Goal: Obtain resource: Download file/media

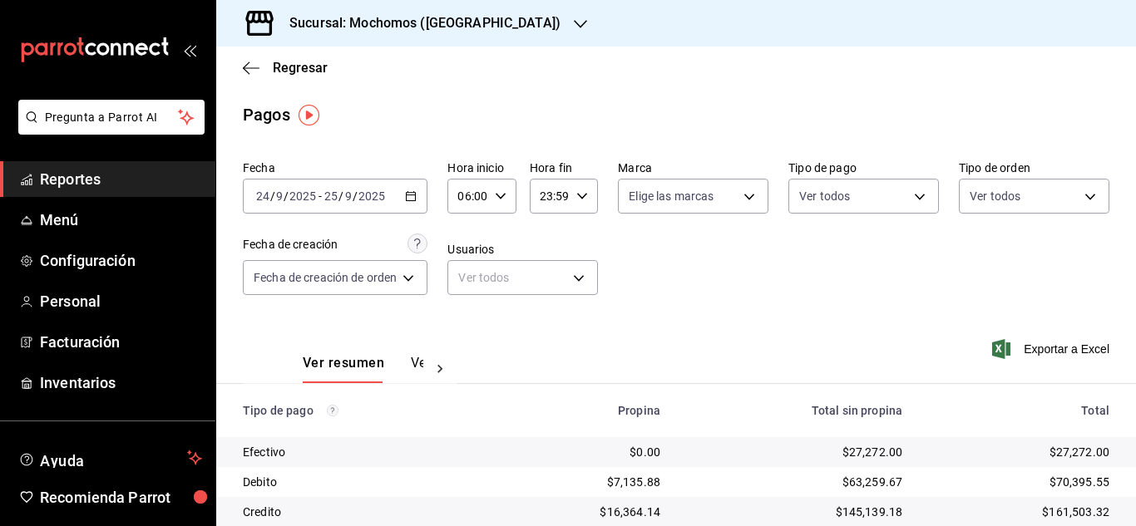
click at [495, 195] on icon "button" at bounding box center [501, 196] width 12 height 12
click at [466, 289] on button "05" at bounding box center [466, 281] width 27 height 33
click at [744, 276] on div at bounding box center [568, 263] width 1136 height 526
click at [497, 197] on icon "button" at bounding box center [501, 196] width 12 height 12
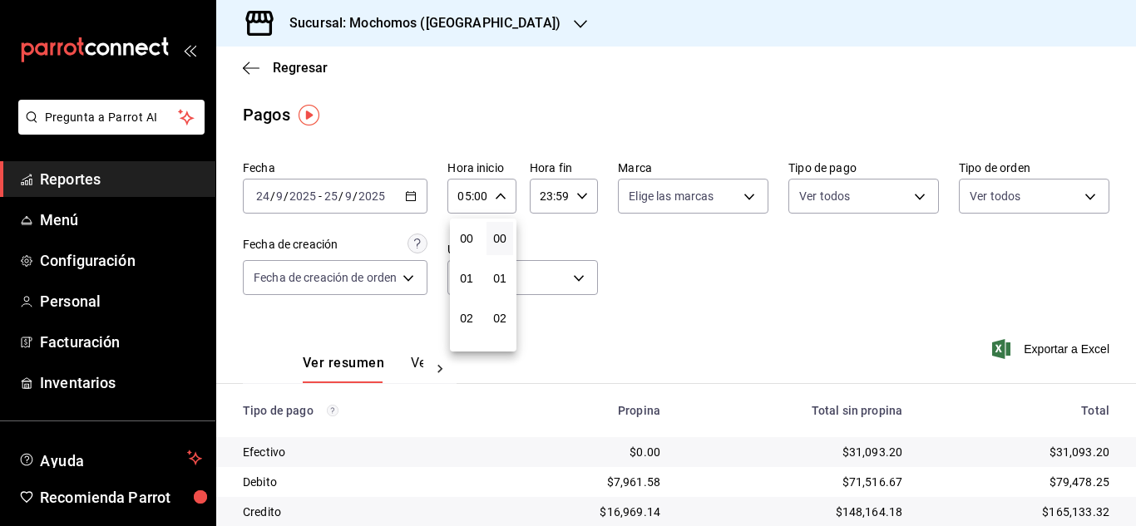
scroll to position [200, 0]
click at [463, 279] on span "06" at bounding box center [466, 278] width 7 height 13
click at [769, 267] on div at bounding box center [568, 263] width 1136 height 526
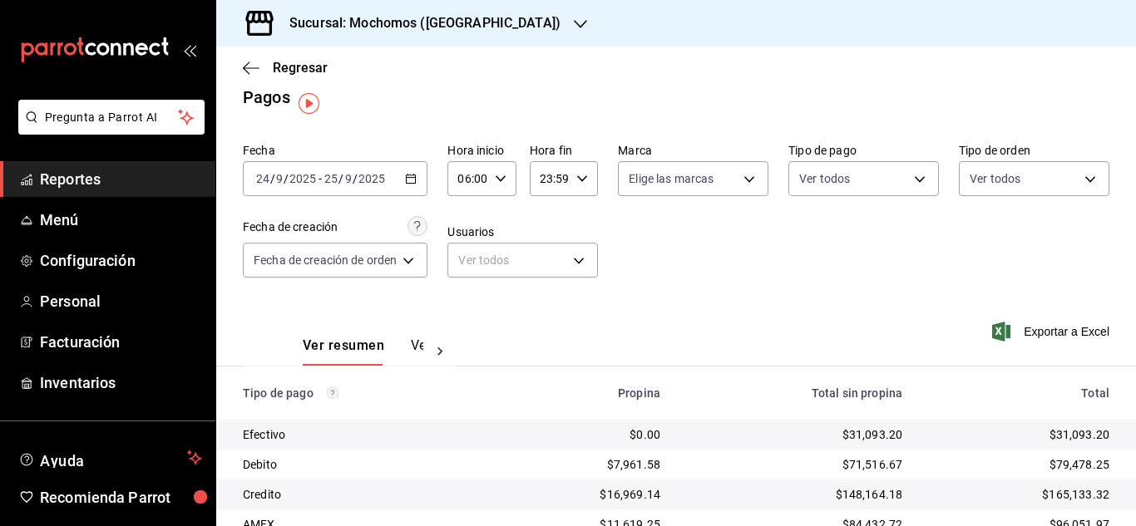
scroll to position [12, 0]
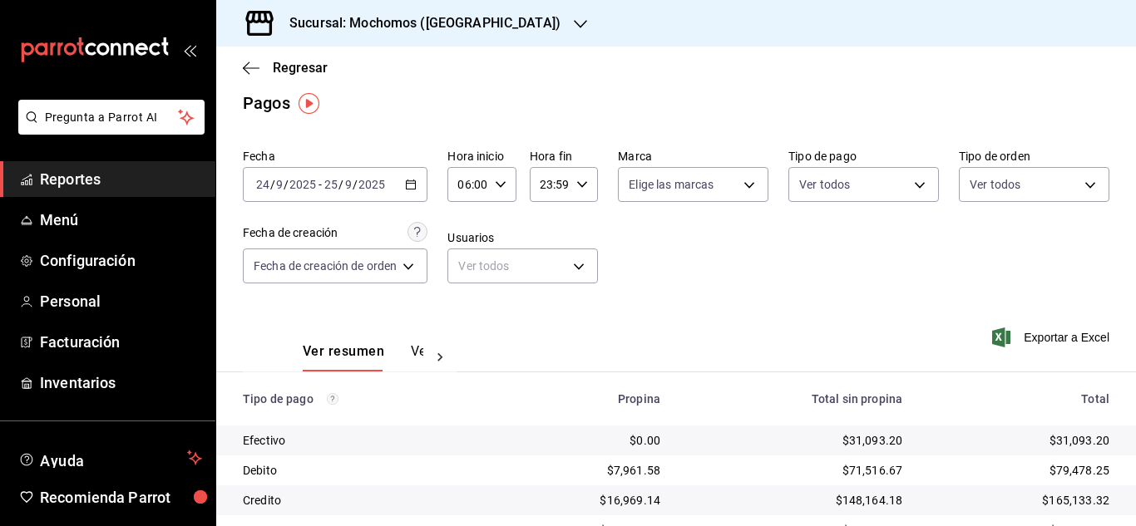
click at [505, 184] on icon "button" at bounding box center [501, 185] width 12 height 12
click at [505, 184] on div at bounding box center [568, 263] width 1136 height 526
click at [669, 277] on div "Fecha [DATE] [DATE] - [DATE] [DATE] Hora inicio 06:00 Hora inicio Hora fin 23:5…" at bounding box center [676, 222] width 866 height 161
click at [501, 190] on icon "button" at bounding box center [501, 185] width 12 height 12
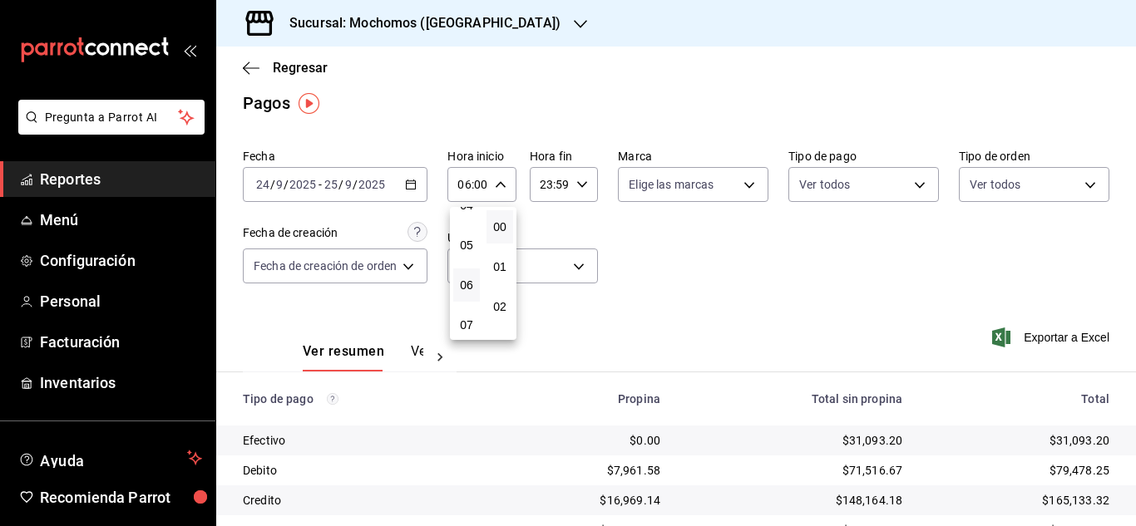
scroll to position [156, 0]
click at [470, 264] on span "05" at bounding box center [466, 270] width 7 height 13
type input "05:00"
click at [671, 273] on div at bounding box center [568, 263] width 1136 height 526
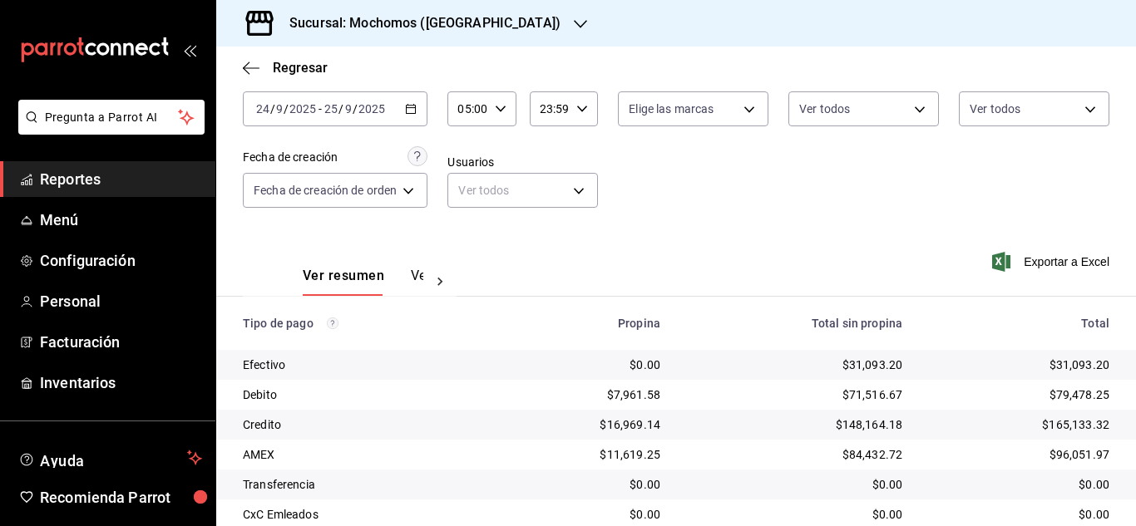
scroll to position [178, 0]
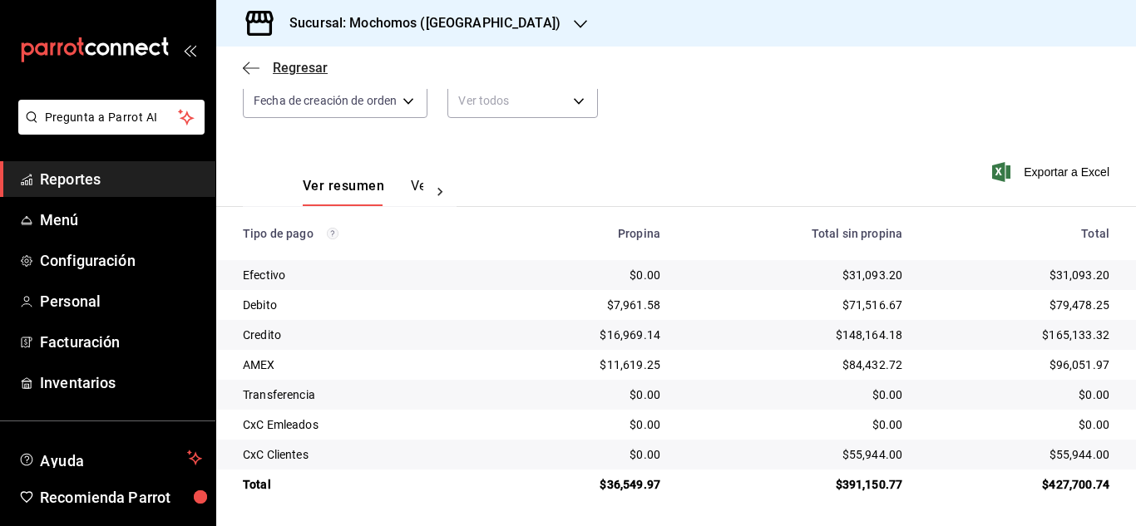
click at [308, 68] on span "Regresar" at bounding box center [300, 68] width 55 height 16
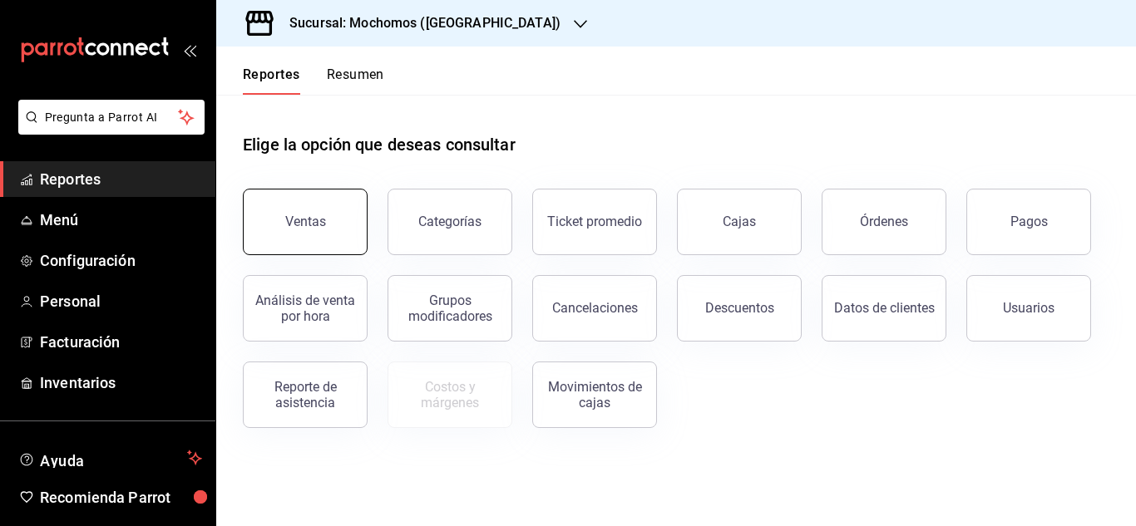
click at [303, 244] on button "Ventas" at bounding box center [305, 222] width 125 height 67
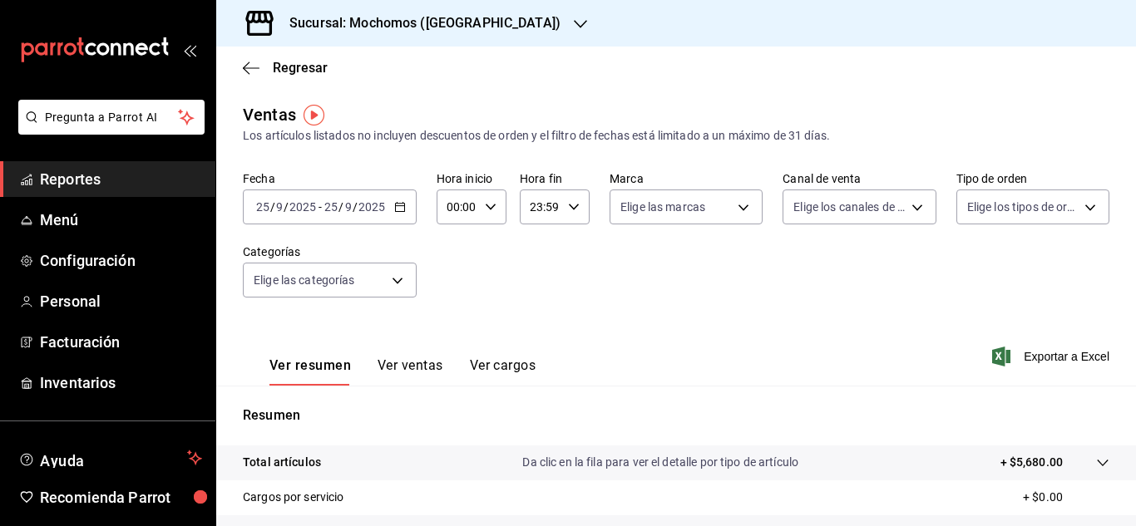
click at [413, 195] on div "[DATE] [DATE] - [DATE] [DATE]" at bounding box center [330, 207] width 174 height 35
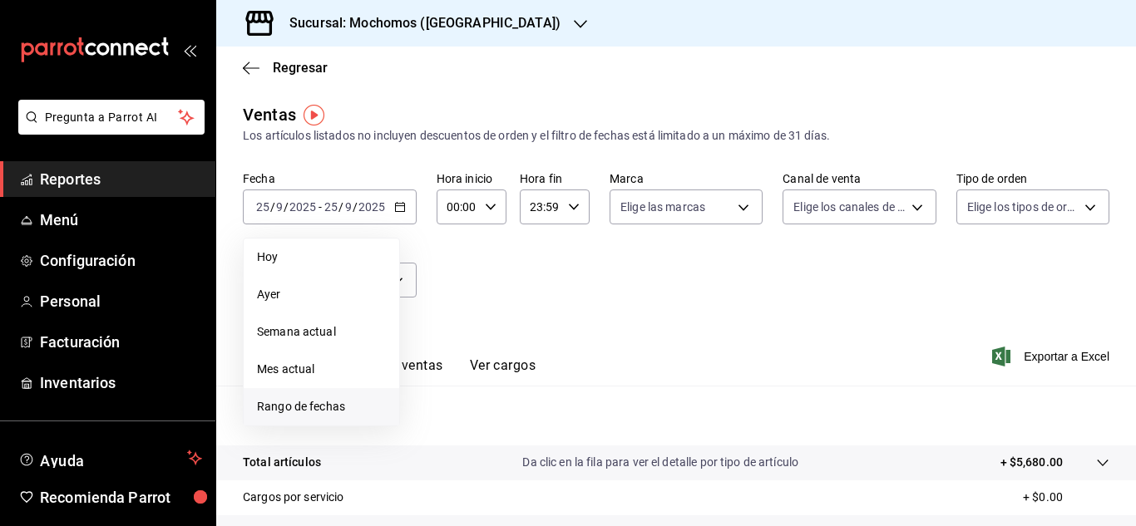
click at [328, 398] on span "Rango de fechas" at bounding box center [321, 406] width 129 height 17
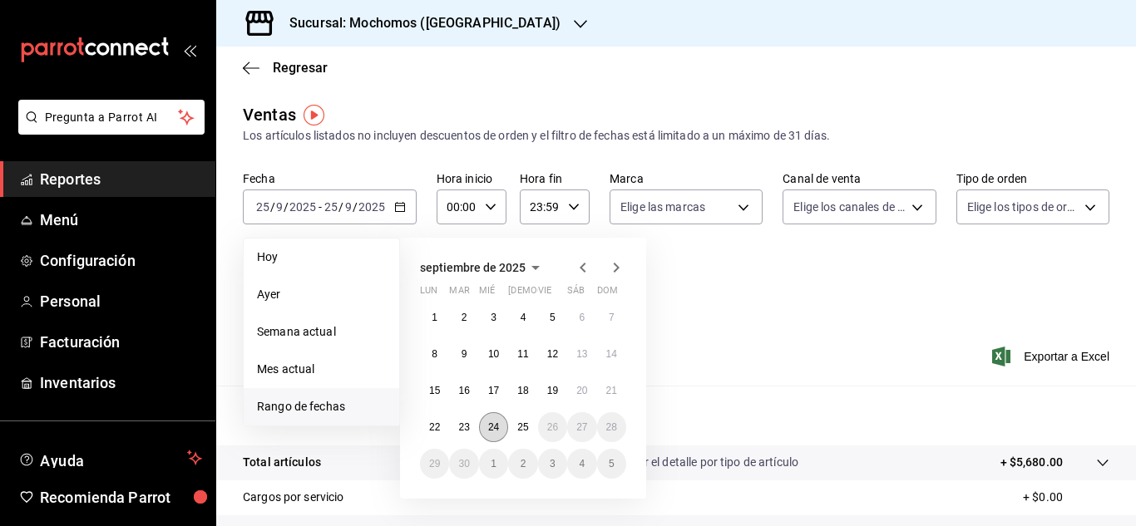
click at [498, 427] on abbr "24" at bounding box center [493, 427] width 11 height 12
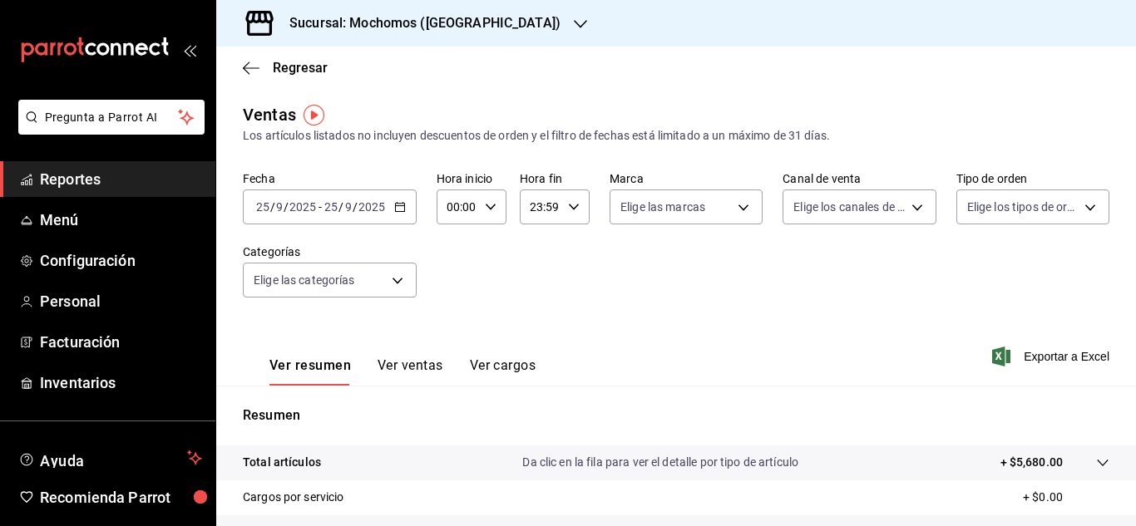
click at [490, 212] on icon "button" at bounding box center [491, 207] width 12 height 12
click at [456, 333] on span "02" at bounding box center [452, 329] width 7 height 13
type input "02:00"
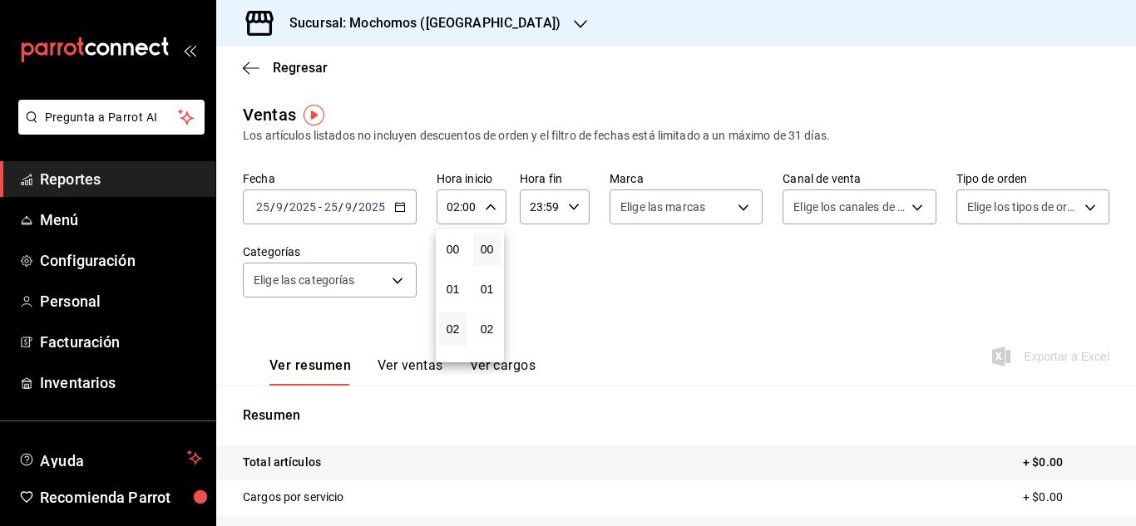
click at [361, 205] on div at bounding box center [568, 263] width 1136 height 526
click at [382, 215] on div "[DATE] [DATE] - [DATE] [DATE]" at bounding box center [330, 207] width 174 height 35
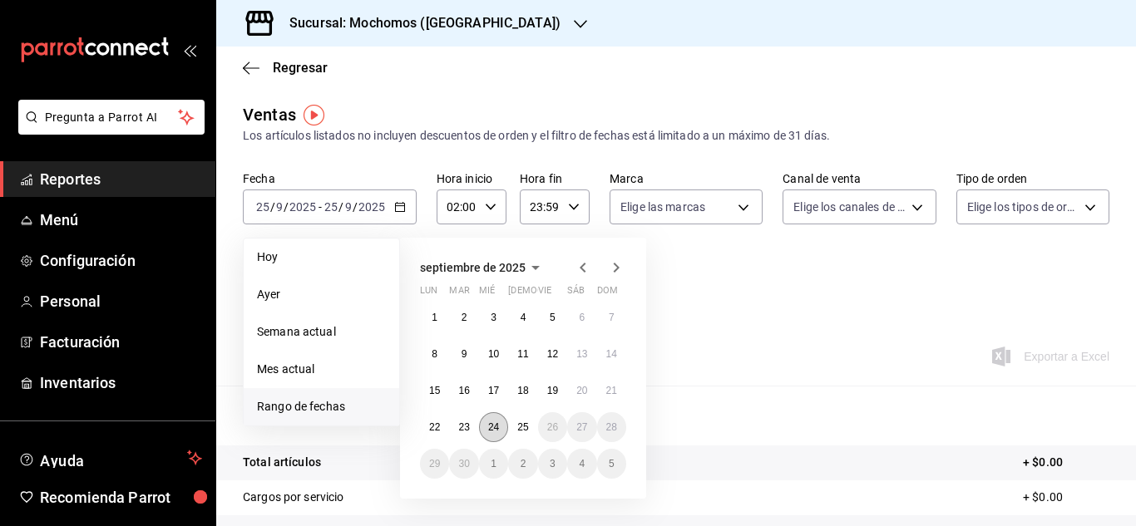
click at [485, 427] on button "24" at bounding box center [493, 427] width 29 height 30
click at [516, 425] on button "25" at bounding box center [522, 427] width 29 height 30
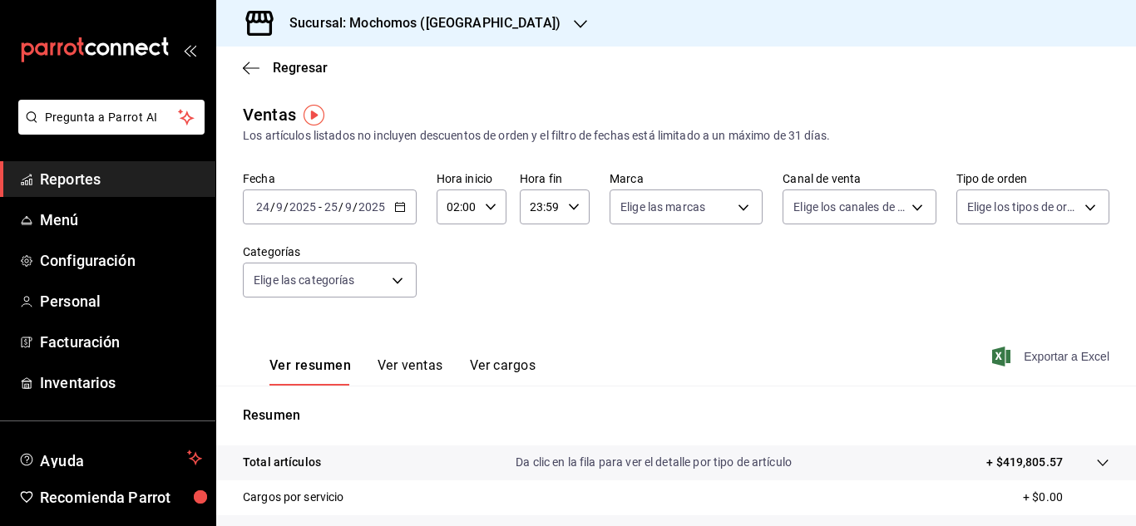
click at [1076, 361] on span "Exportar a Excel" at bounding box center [1052, 357] width 114 height 20
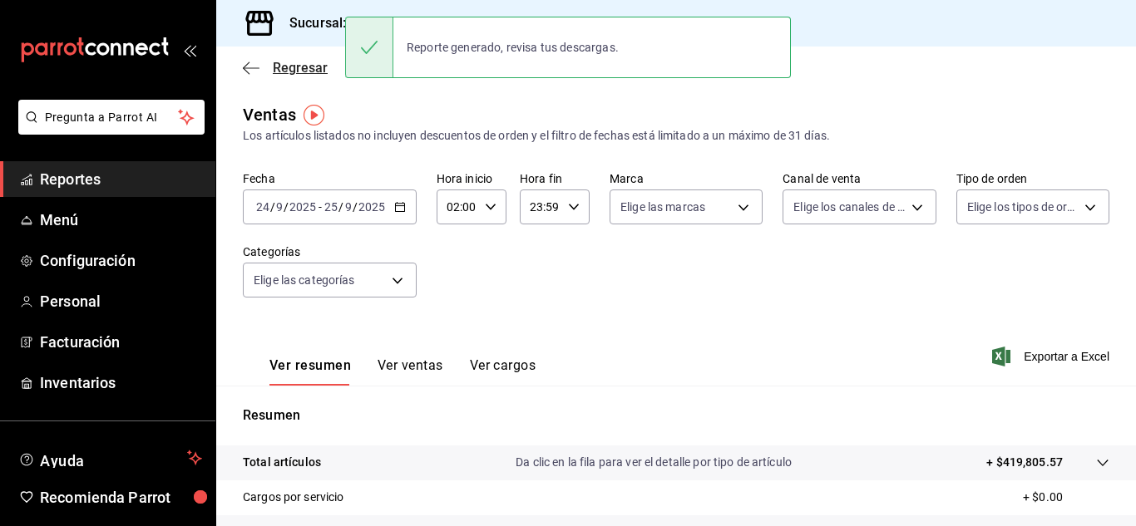
click at [279, 68] on span "Regresar" at bounding box center [300, 68] width 55 height 16
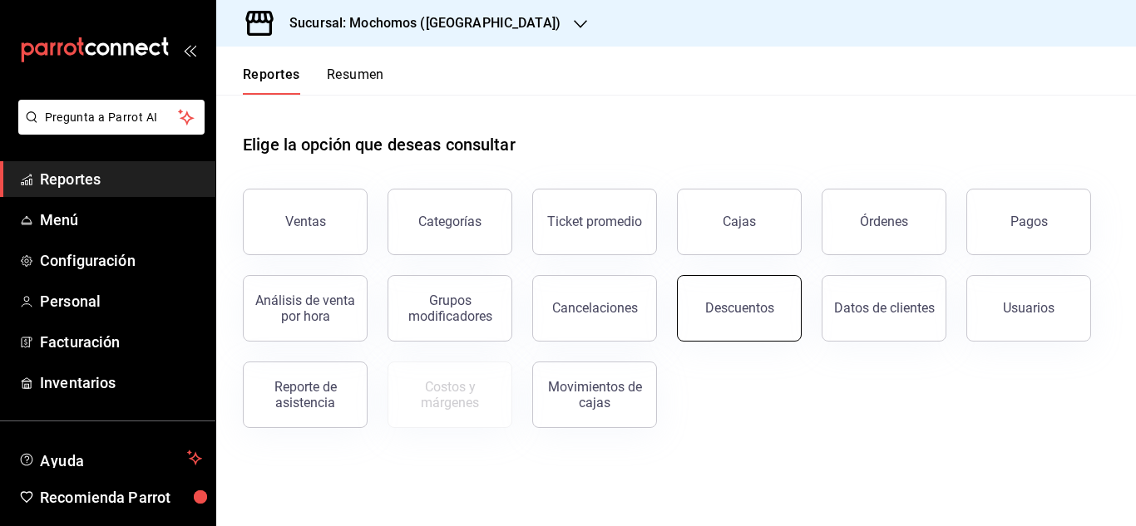
click at [762, 309] on div "Descuentos" at bounding box center [739, 308] width 69 height 16
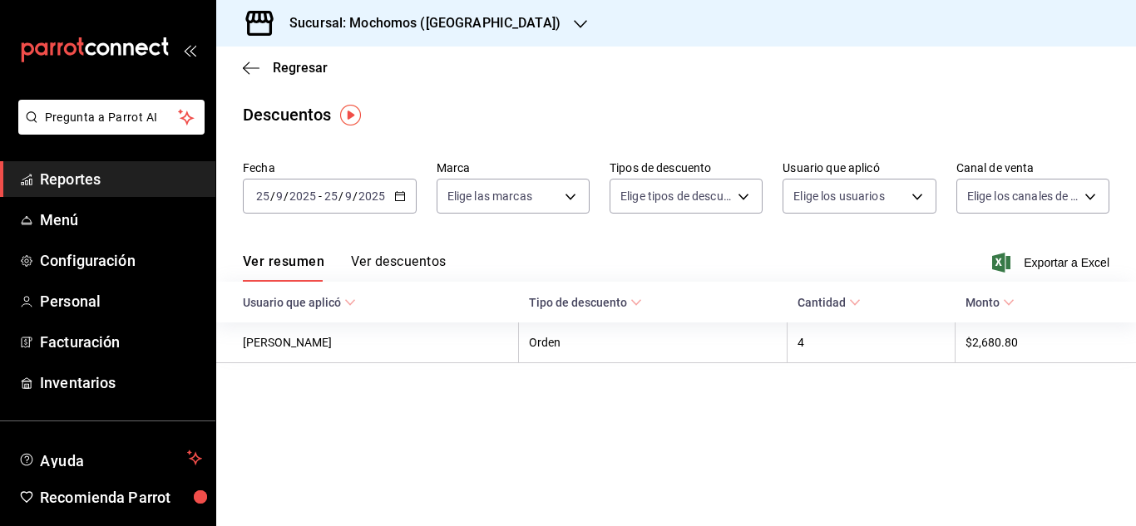
click at [396, 205] on div "[DATE] [DATE] - [DATE] [DATE]" at bounding box center [330, 196] width 174 height 35
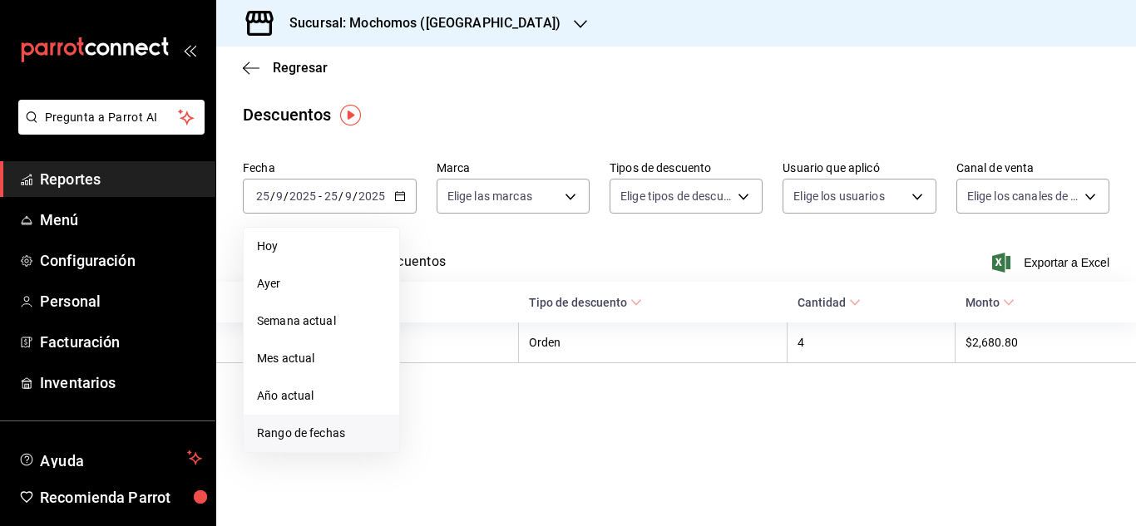
click at [323, 438] on span "Rango de fechas" at bounding box center [321, 433] width 129 height 17
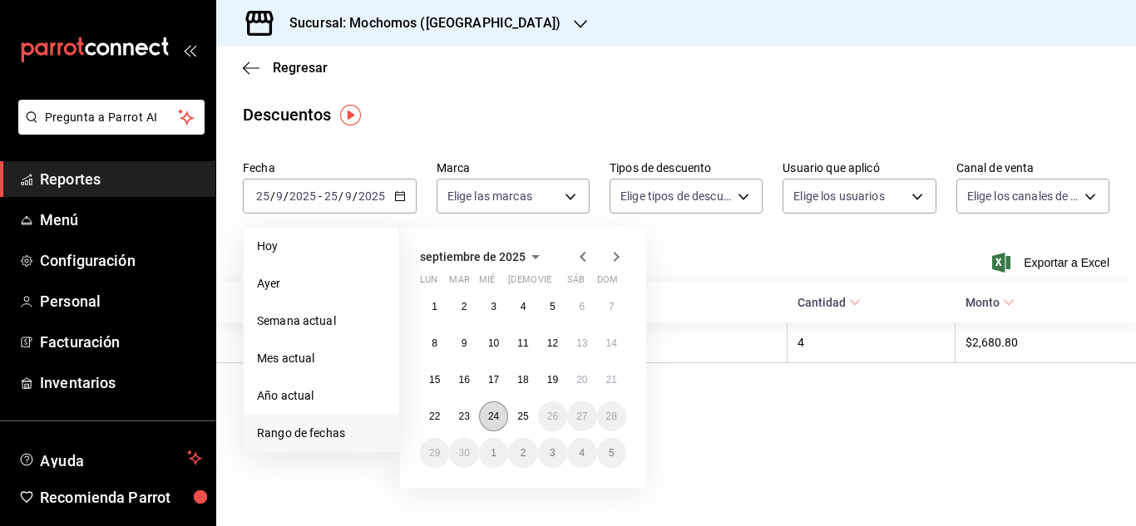
click at [486, 414] on button "24" at bounding box center [493, 417] width 29 height 30
click at [523, 414] on abbr "25" at bounding box center [522, 417] width 11 height 12
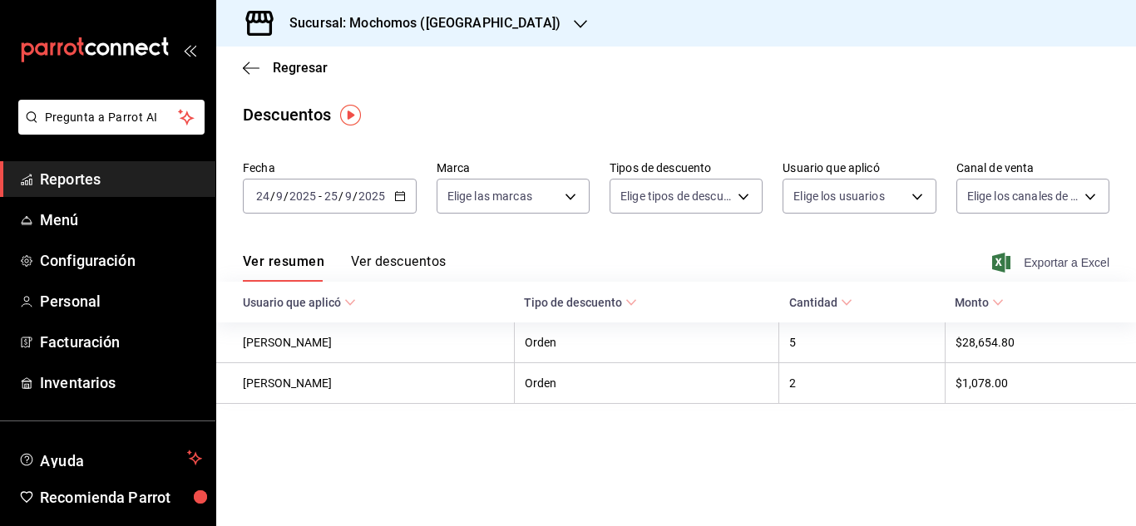
click at [1055, 260] on span "Exportar a Excel" at bounding box center [1052, 263] width 114 height 20
click at [299, 71] on span "Regresar" at bounding box center [300, 68] width 55 height 16
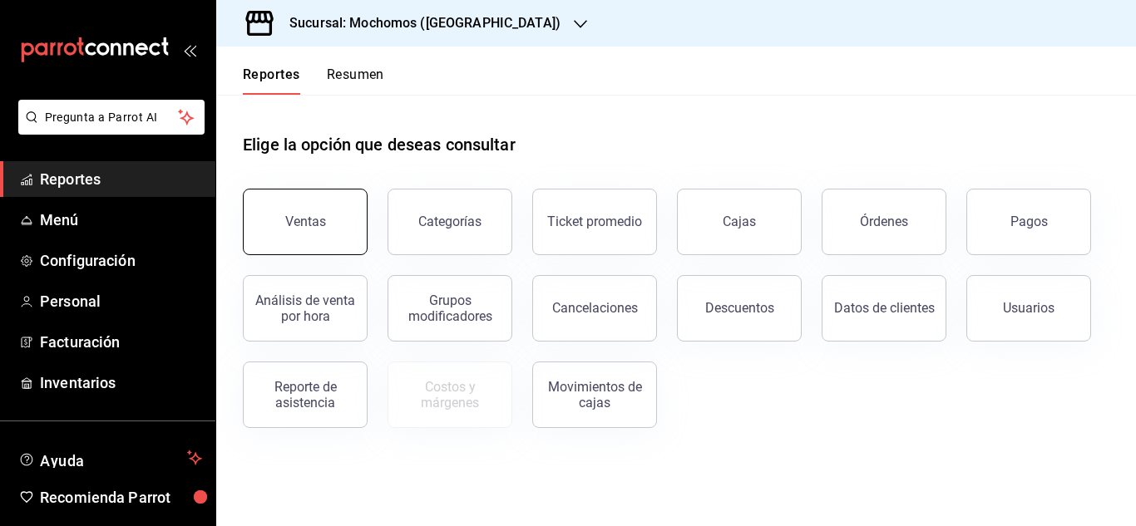
click at [262, 217] on button "Ventas" at bounding box center [305, 222] width 125 height 67
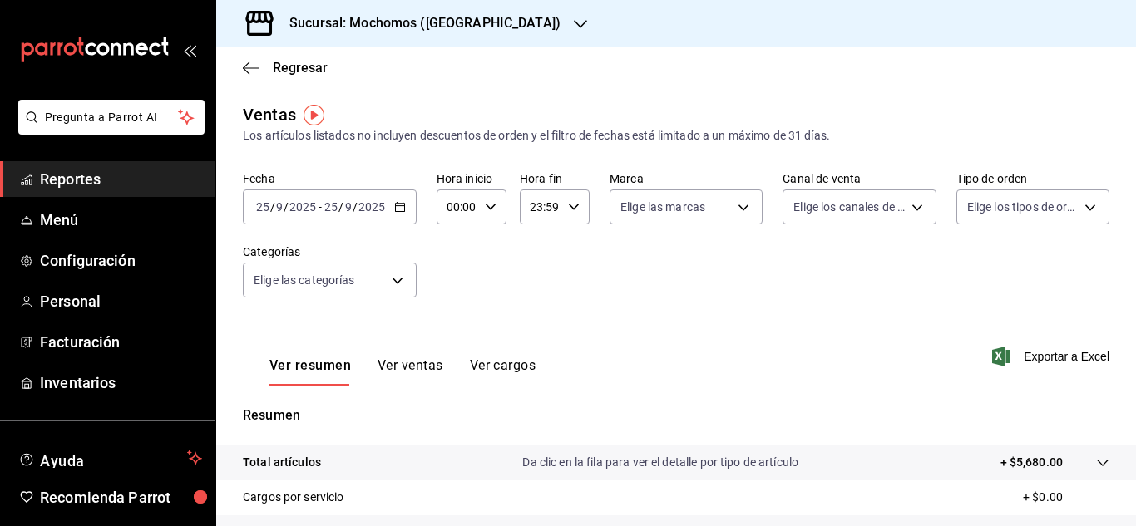
click at [394, 205] on icon "button" at bounding box center [400, 207] width 12 height 12
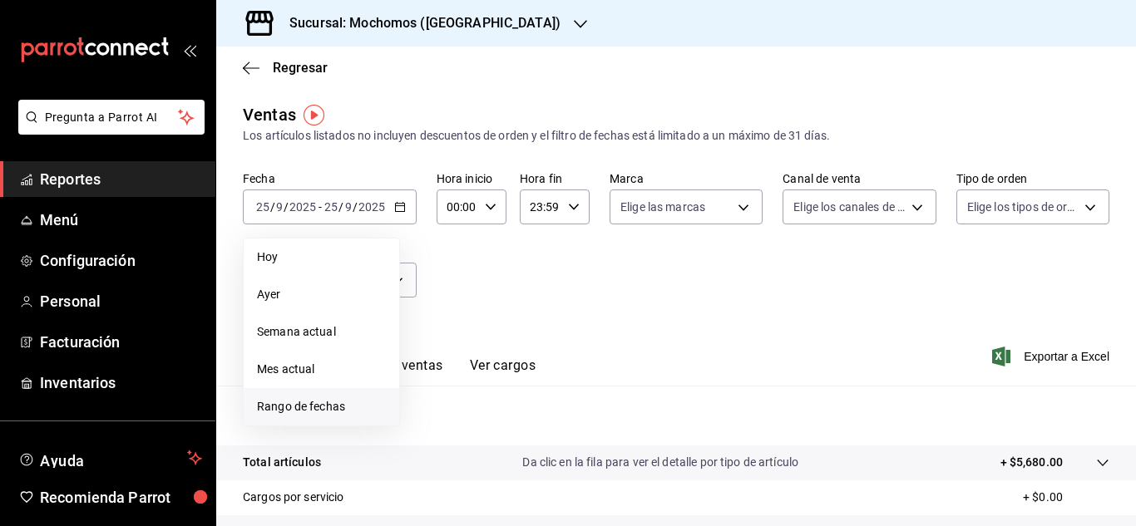
click at [275, 412] on span "Rango de fechas" at bounding box center [321, 406] width 129 height 17
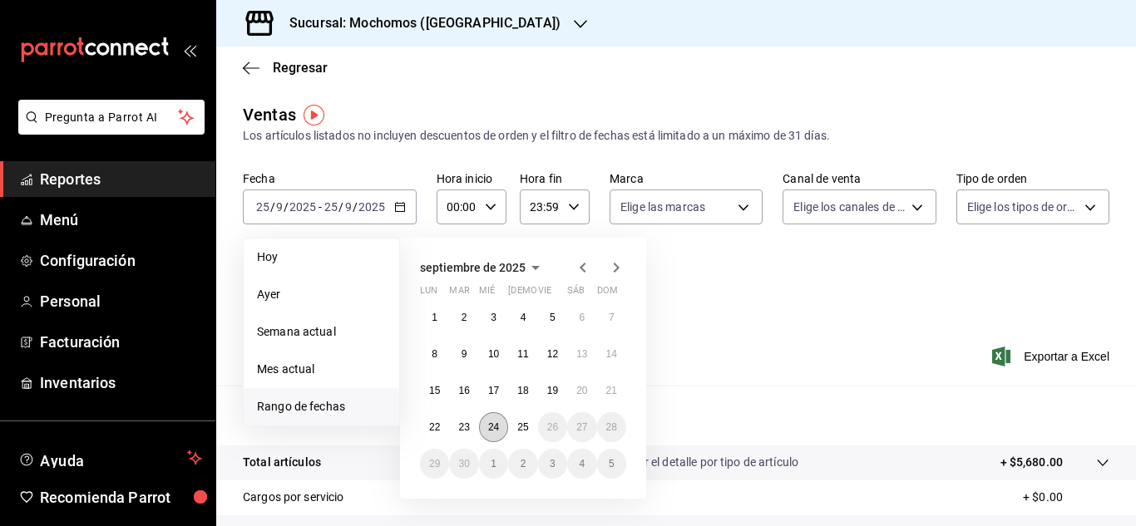
click at [485, 423] on button "24" at bounding box center [493, 427] width 29 height 30
click at [517, 426] on abbr "25" at bounding box center [522, 427] width 11 height 12
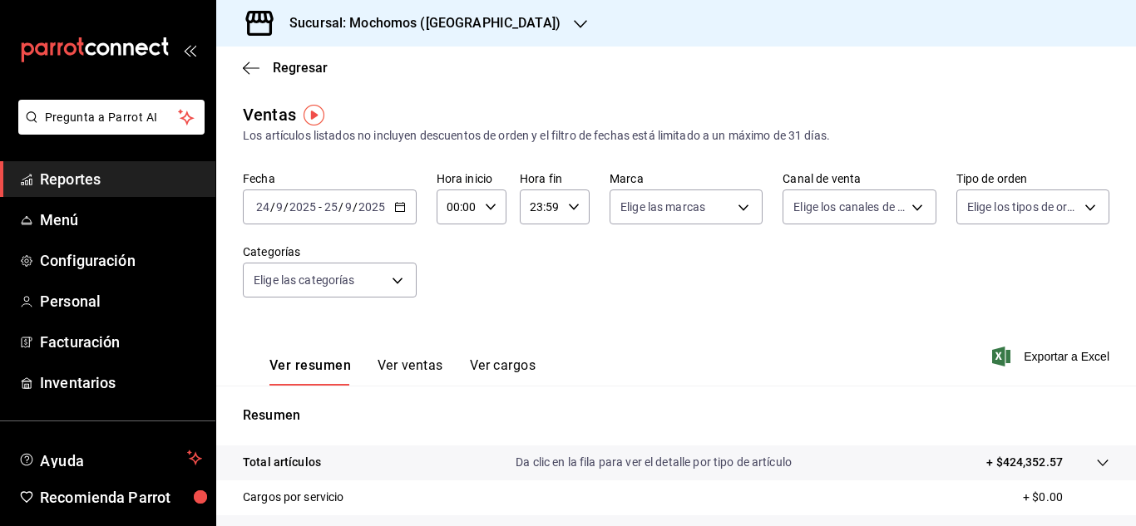
click at [462, 204] on input "00:00" at bounding box center [457, 206] width 42 height 33
click at [451, 331] on span "02" at bounding box center [452, 329] width 7 height 13
type input "02:00"
click at [888, 314] on div at bounding box center [568, 263] width 1136 height 526
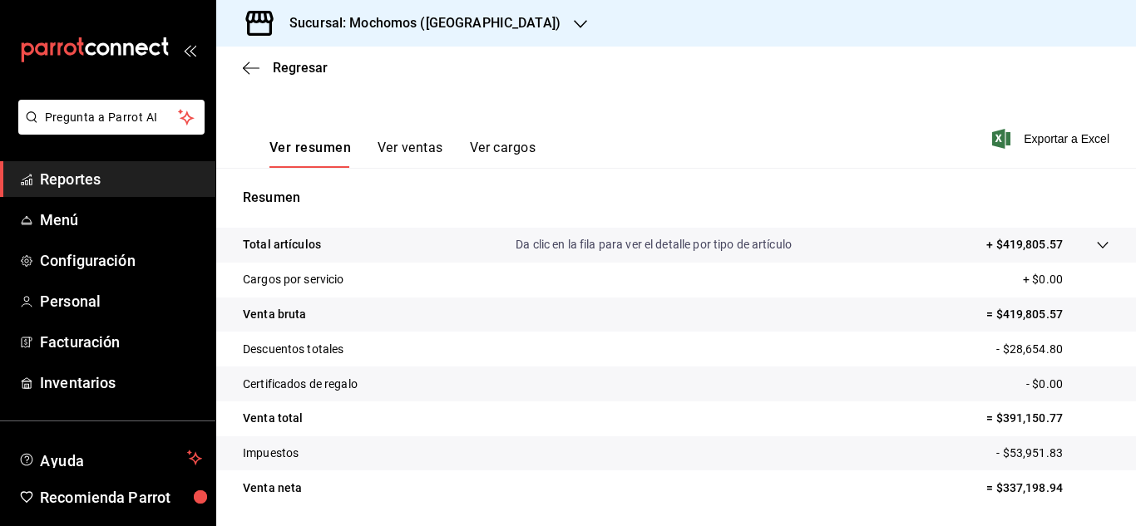
scroll to position [249, 0]
